Goal: Check status: Check status

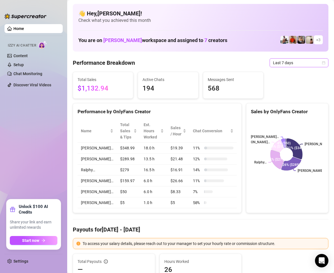
click at [322, 64] on icon "calendar" at bounding box center [323, 62] width 3 height 3
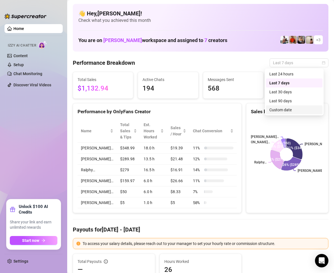
click at [289, 111] on div "Custom date" at bounding box center [294, 110] width 50 height 6
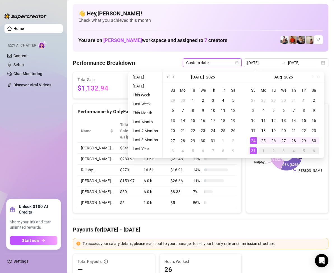
type input "[DATE]"
click at [254, 152] on div "31" at bounding box center [253, 150] width 7 height 7
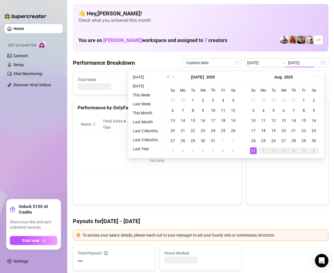
type input "[DATE]"
